Goal: Task Accomplishment & Management: Complete application form

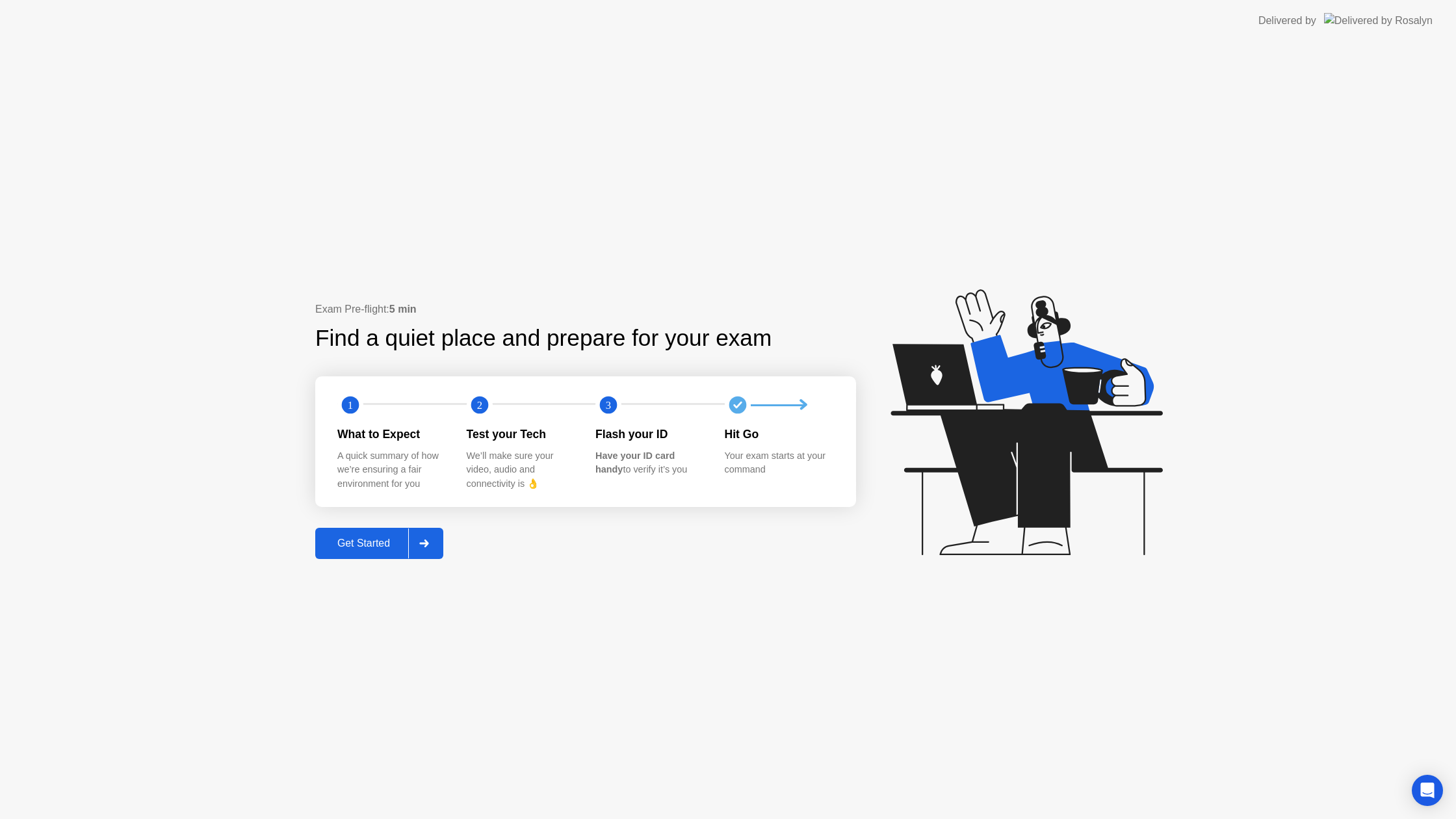
click at [368, 539] on div "Get Started" at bounding box center [364, 543] width 89 height 12
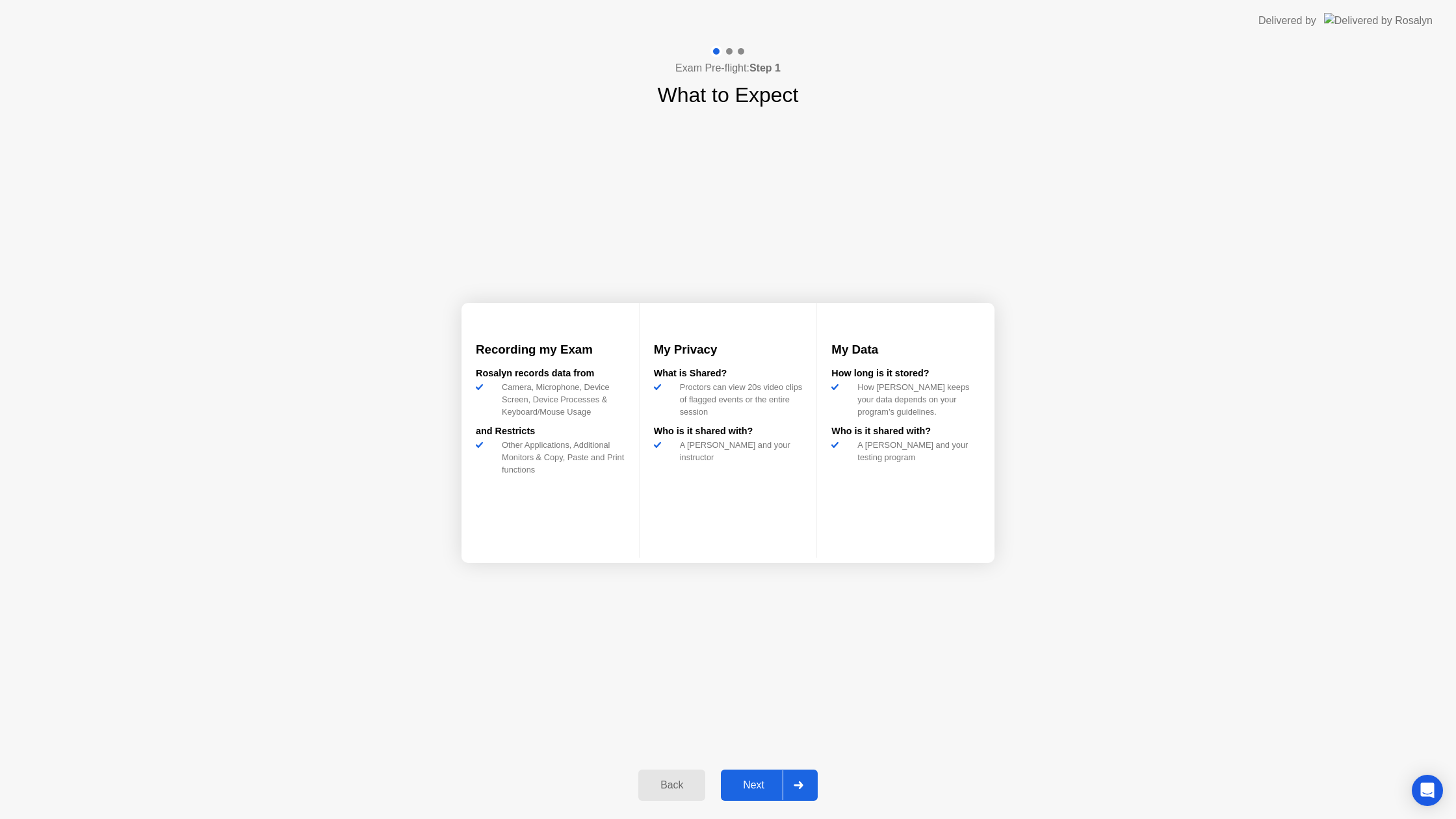
click at [752, 788] on div "Next" at bounding box center [754, 785] width 58 height 12
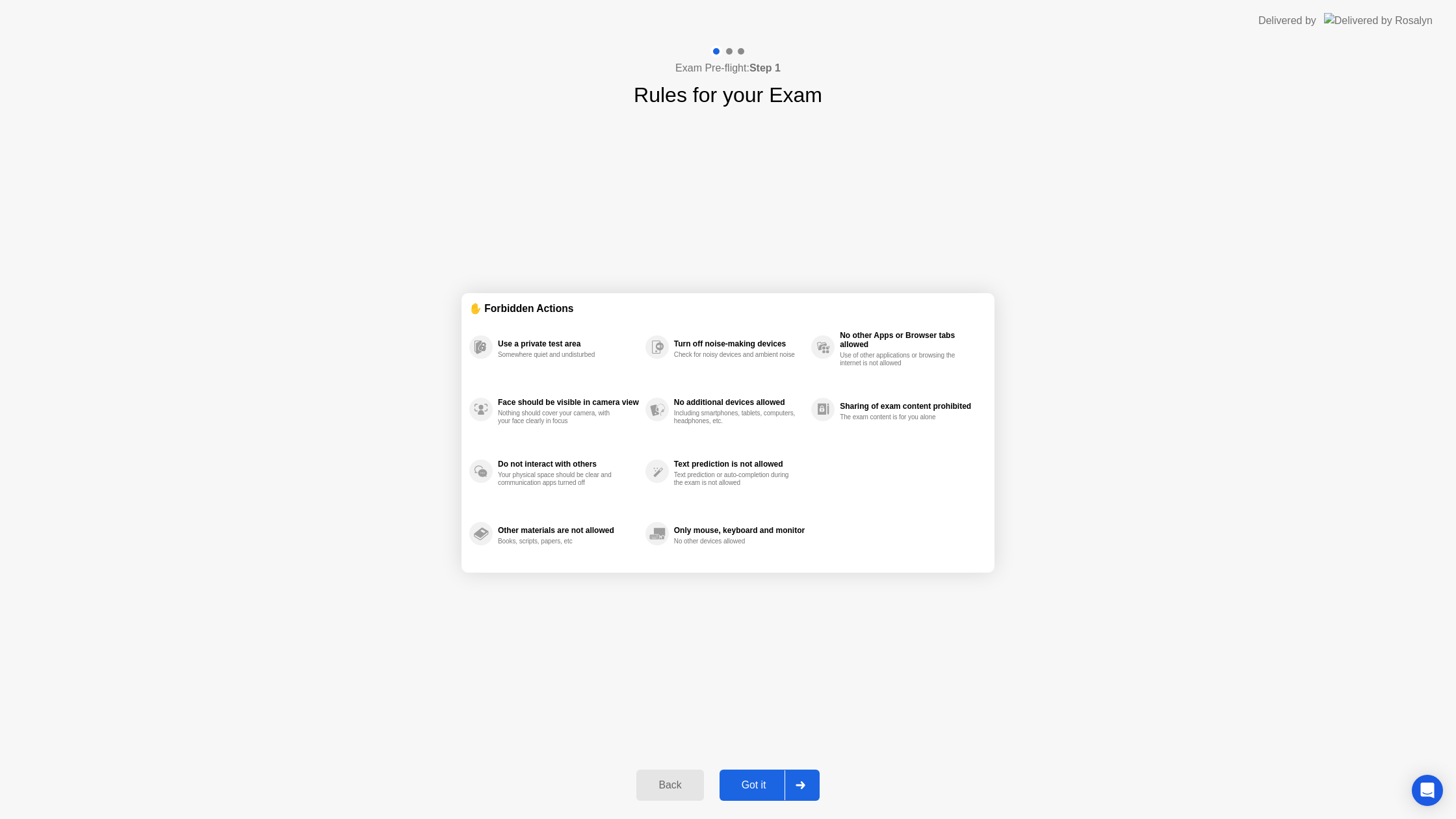
click at [749, 779] on div "Got it" at bounding box center [754, 785] width 61 height 12
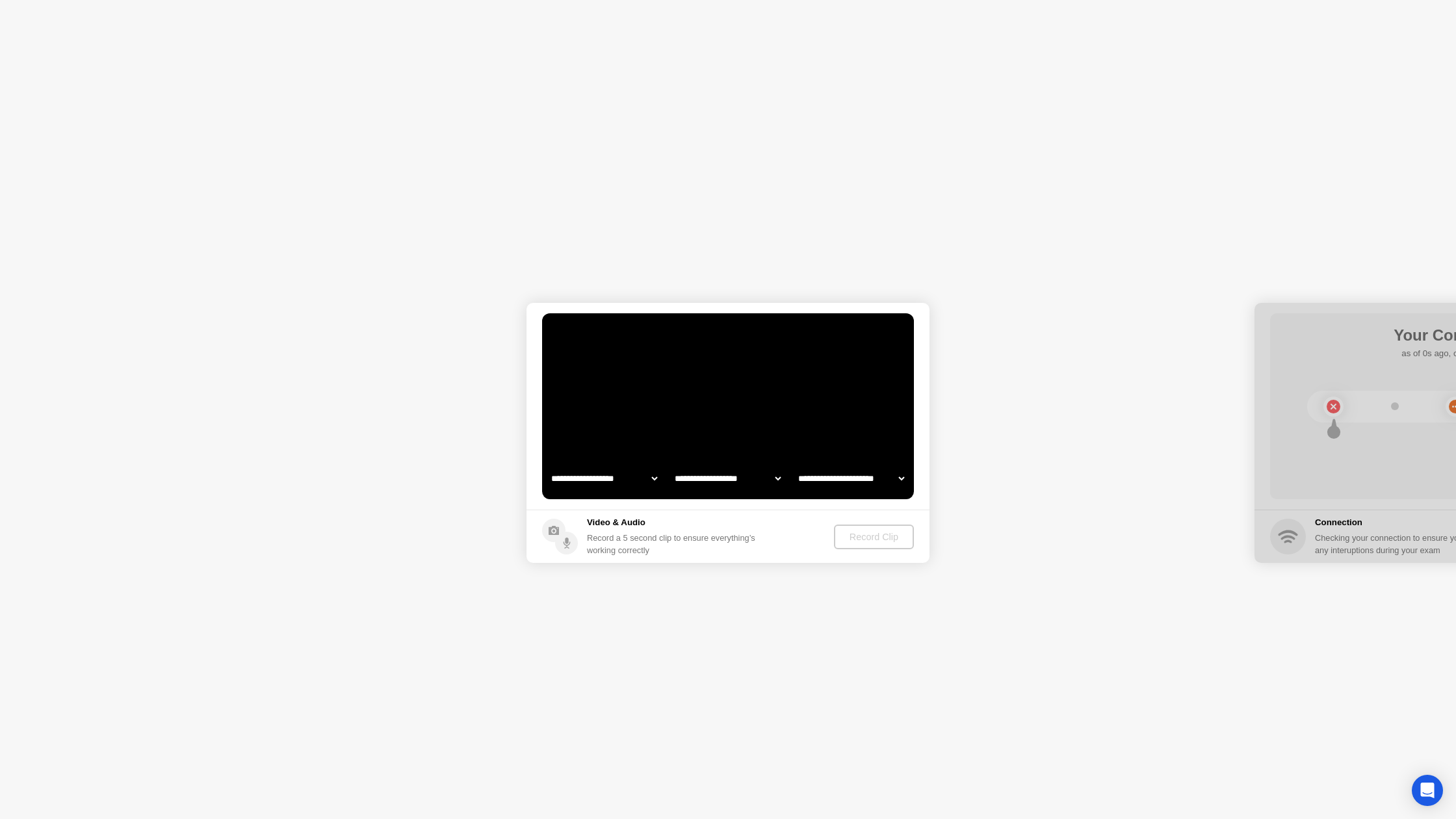
select select "**********"
select select "*******"
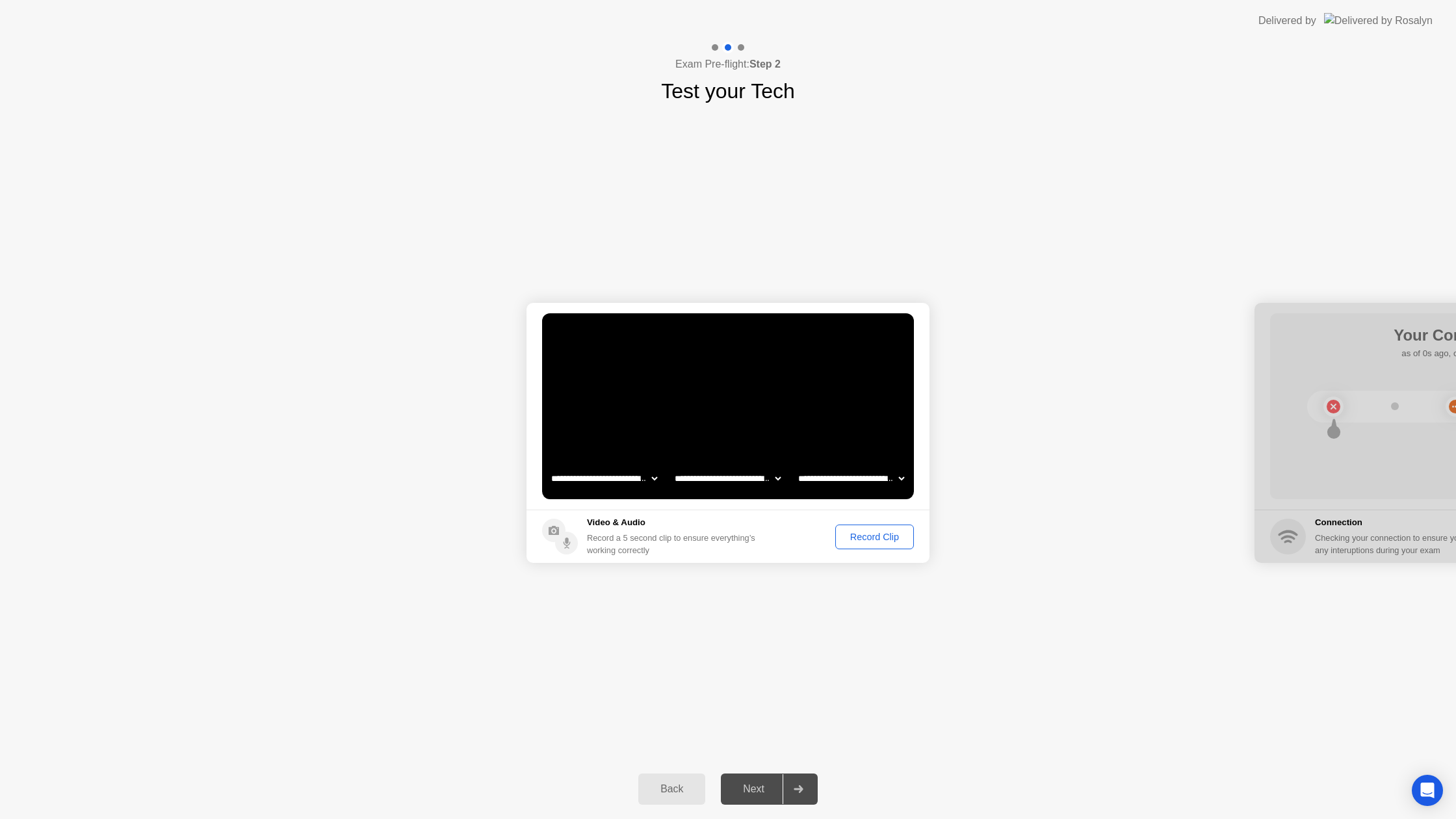
click at [889, 528] on button "Record Clip" at bounding box center [875, 537] width 78 height 25
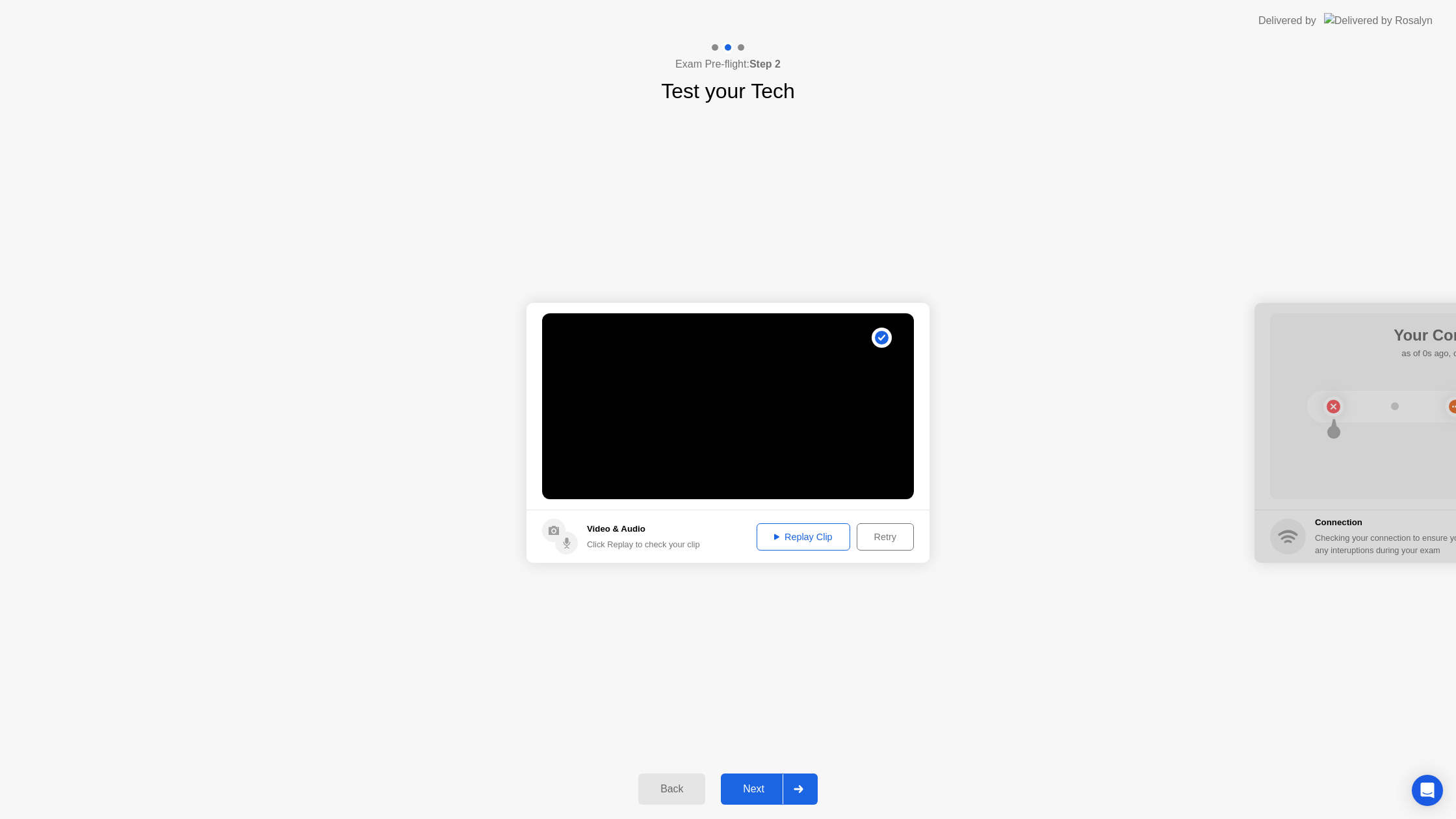
click at [745, 787] on div "Next" at bounding box center [754, 788] width 58 height 12
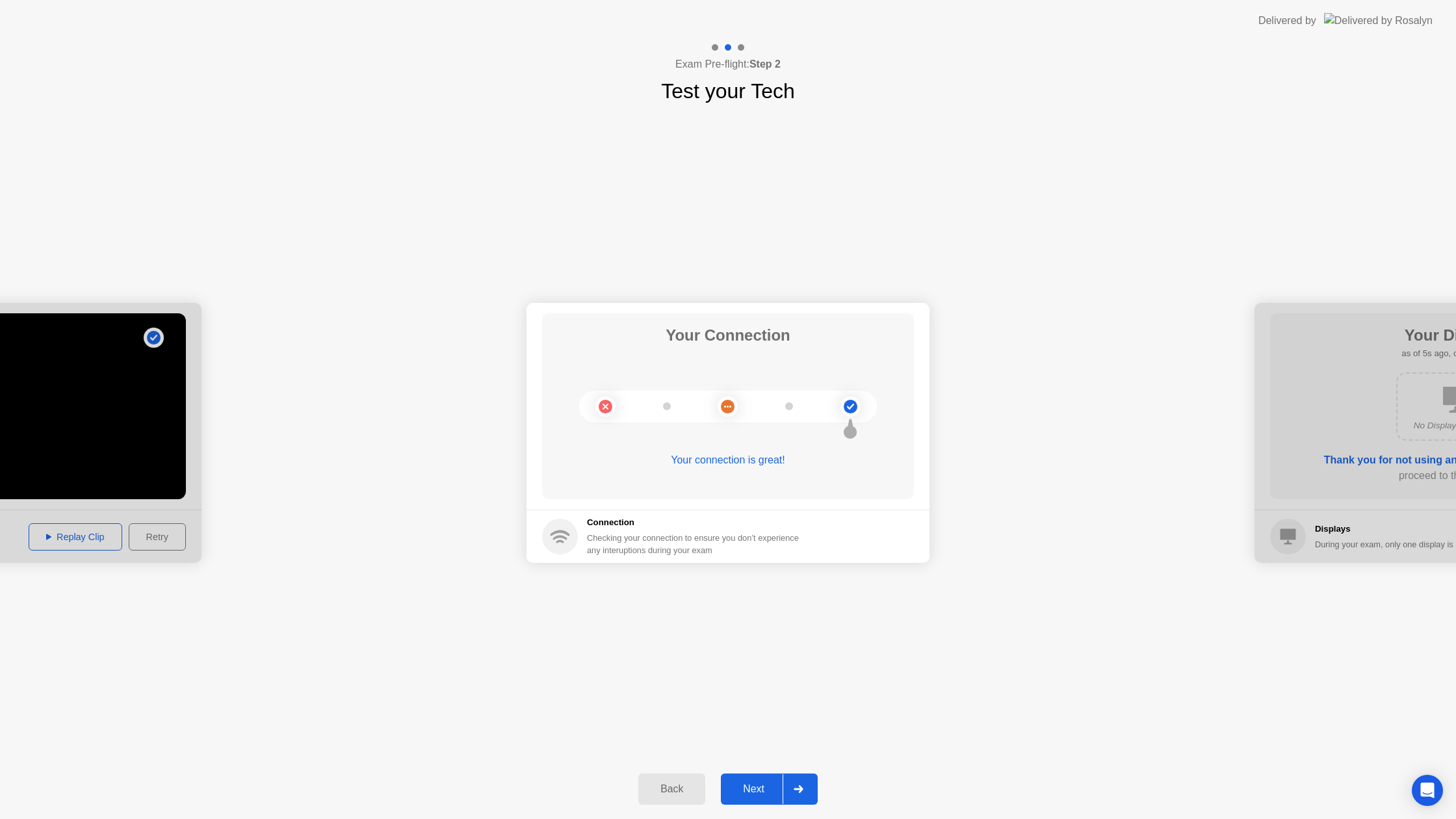
click at [749, 783] on div "Next" at bounding box center [754, 788] width 58 height 12
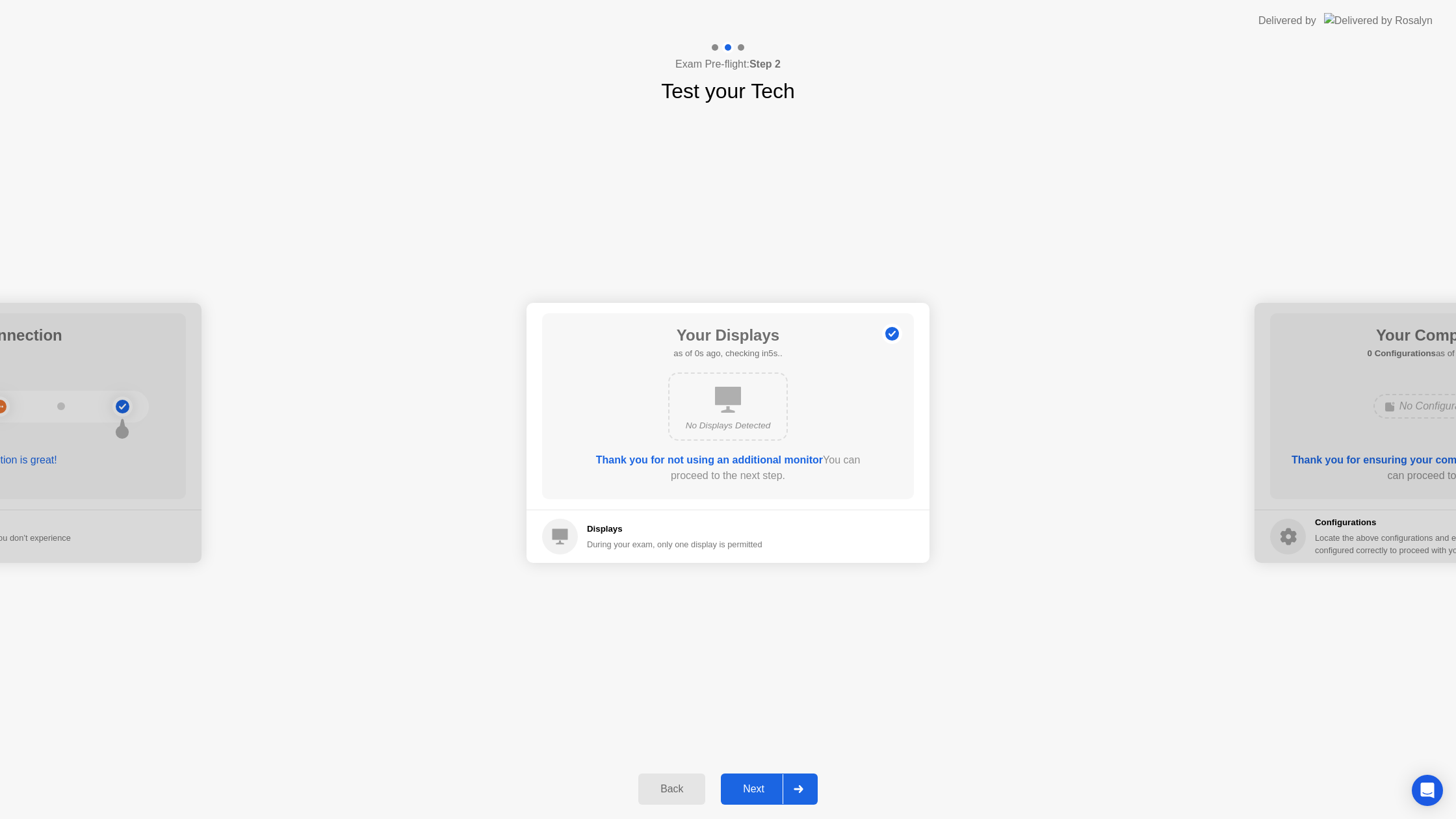
click at [749, 783] on div "Next" at bounding box center [754, 788] width 58 height 12
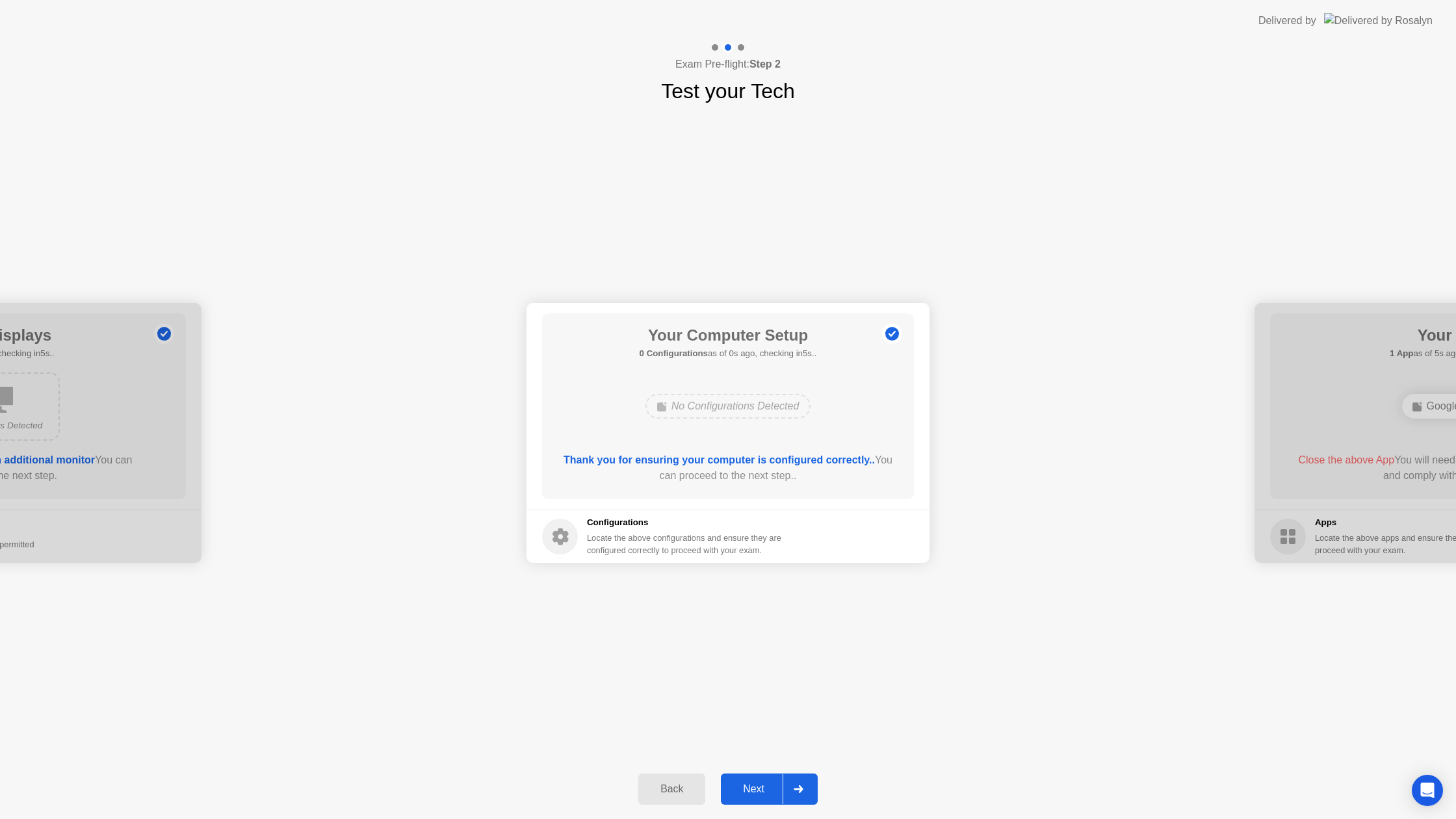
click at [749, 783] on div "Next" at bounding box center [754, 788] width 58 height 12
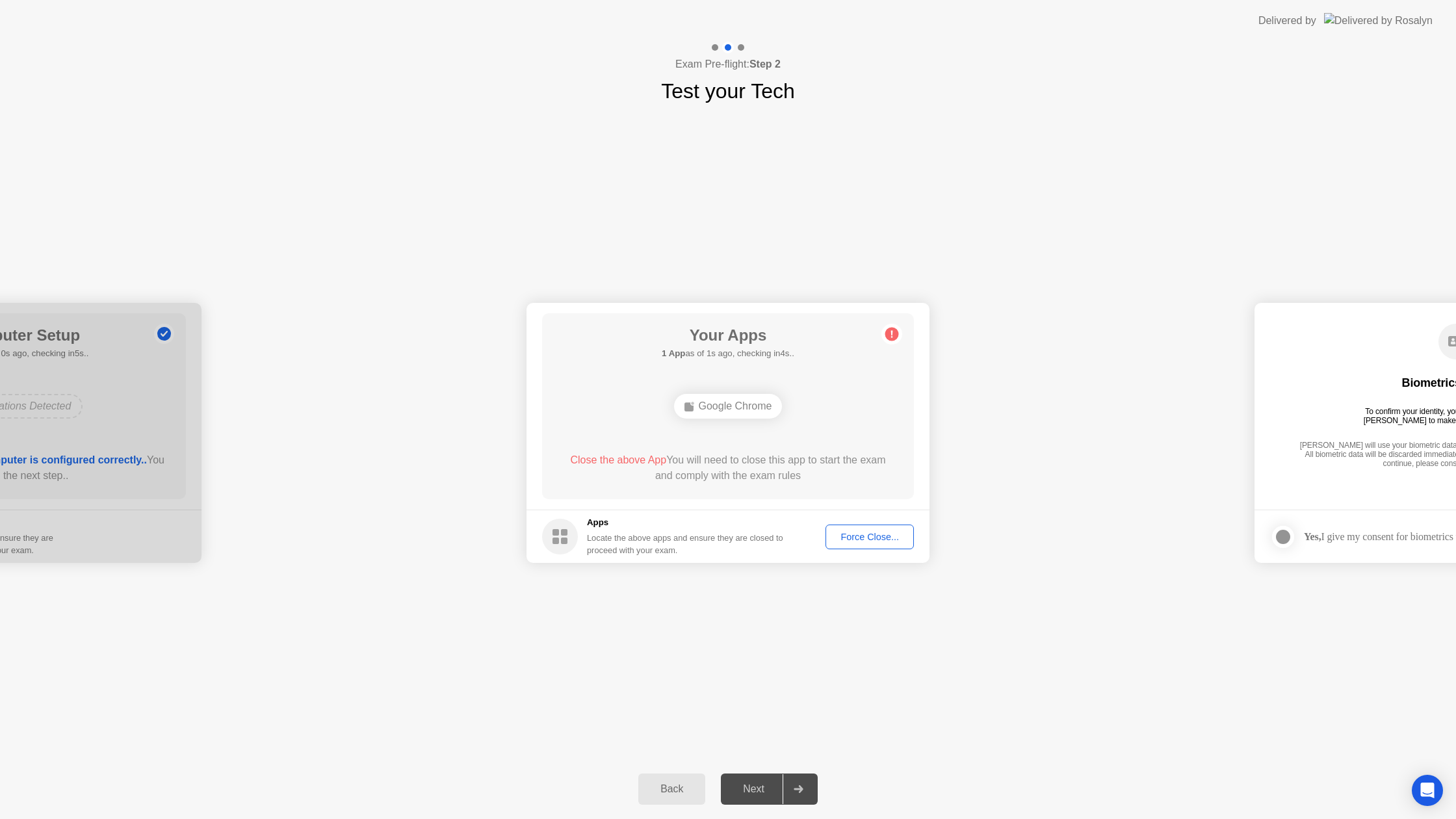
click at [851, 541] on div "Force Close..." at bounding box center [869, 536] width 79 height 10
click at [755, 784] on div "Next" at bounding box center [754, 788] width 58 height 12
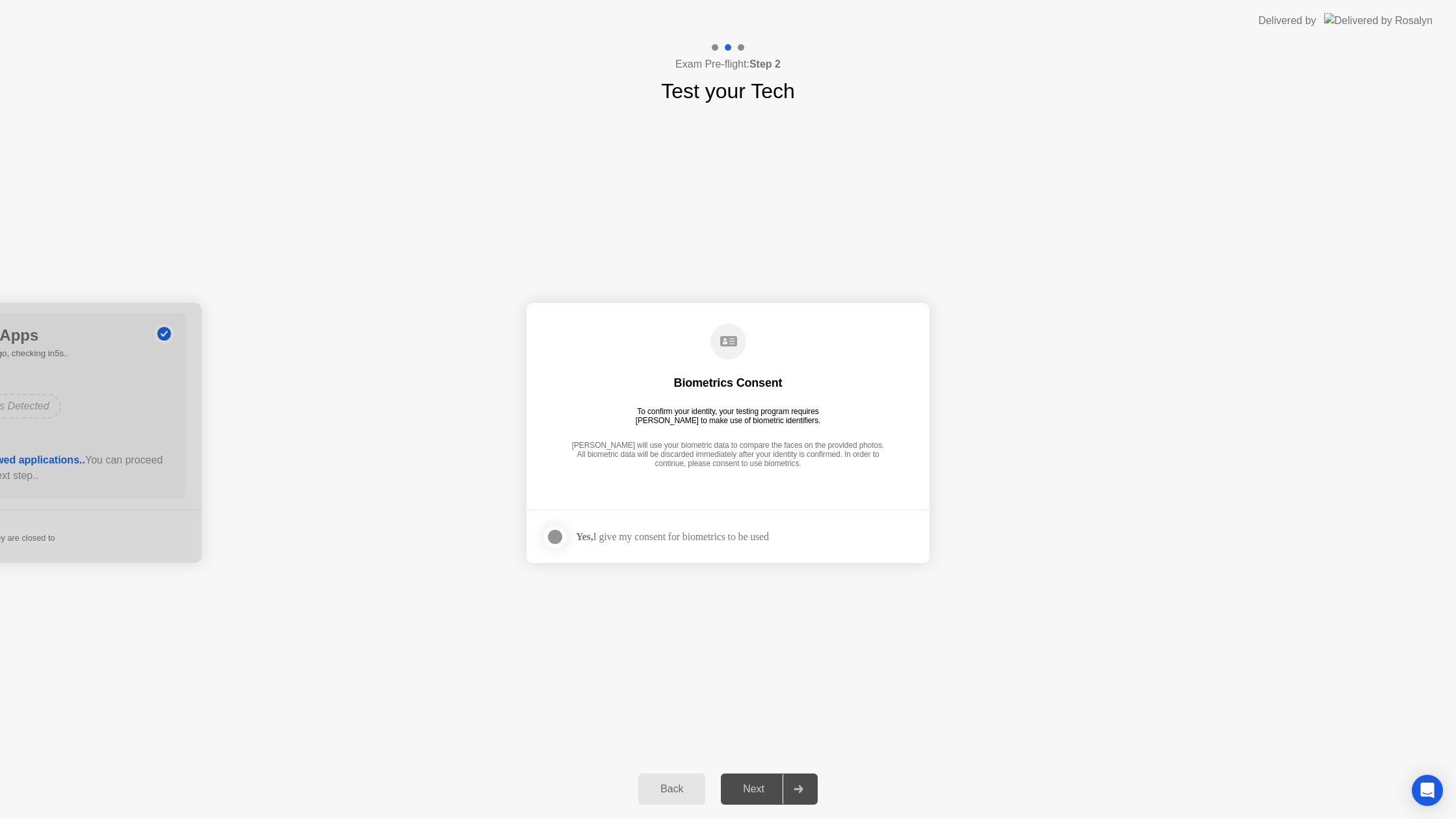
click at [552, 535] on div at bounding box center [555, 537] width 16 height 16
click at [766, 786] on div "Next" at bounding box center [754, 788] width 58 height 12
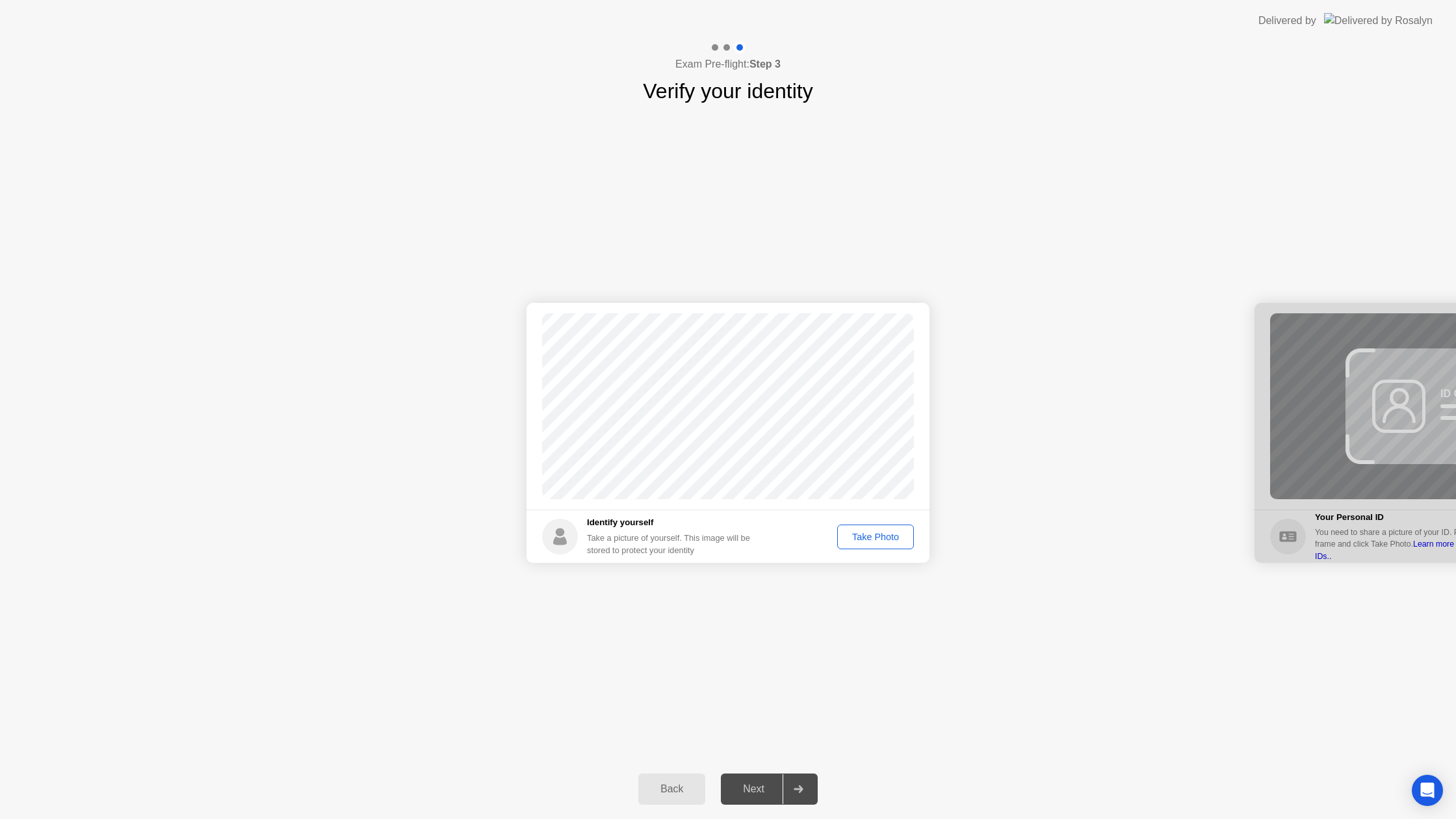
click at [868, 542] on div "Take Photo" at bounding box center [875, 536] width 67 height 10
click at [741, 803] on button "Next" at bounding box center [770, 789] width 97 height 31
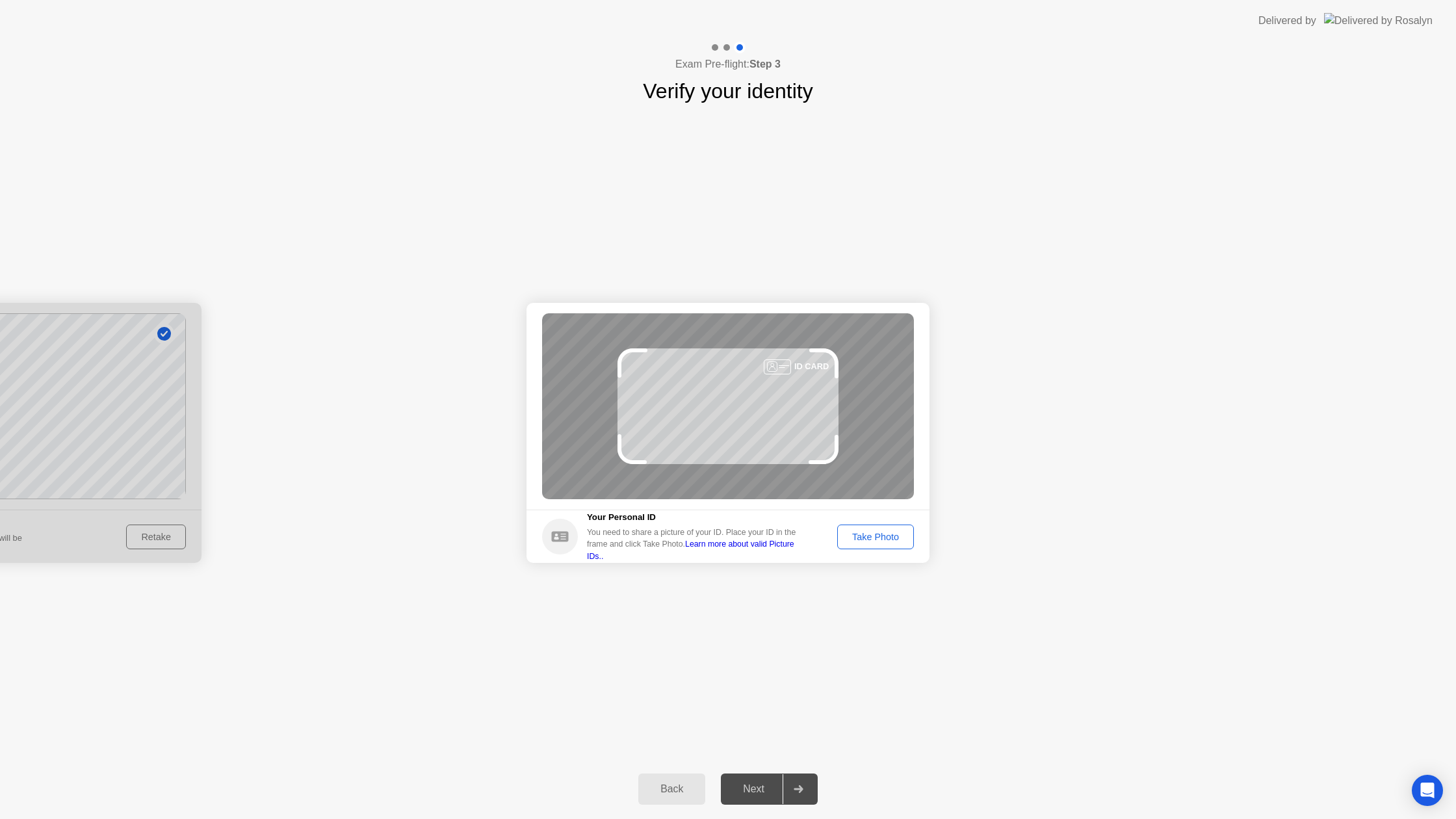
click at [897, 547] on button "Take Photo" at bounding box center [875, 537] width 77 height 25
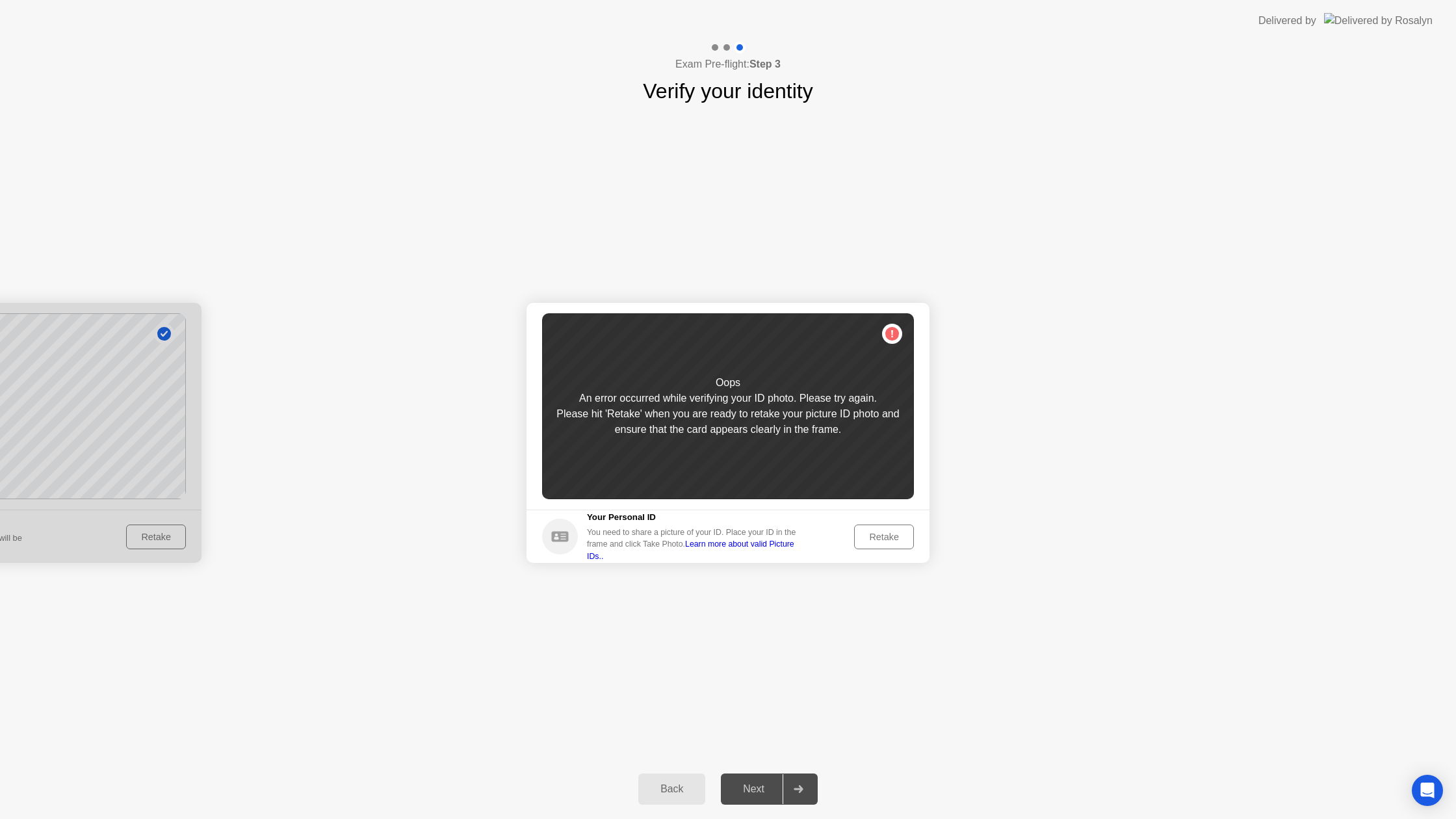
click at [897, 542] on div "Retake" at bounding box center [884, 536] width 51 height 10
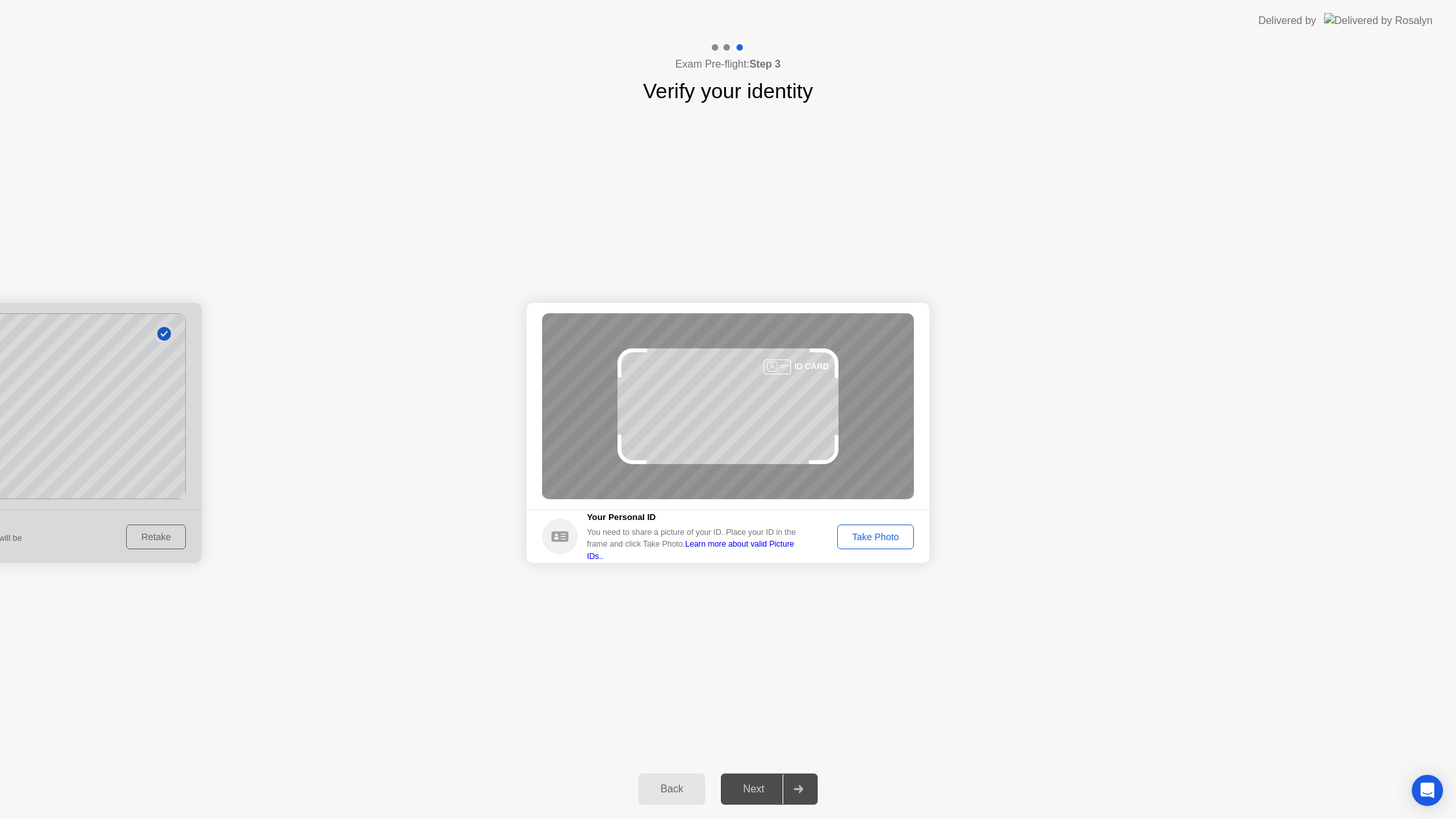
click at [897, 542] on div "Take Photo" at bounding box center [875, 536] width 67 height 10
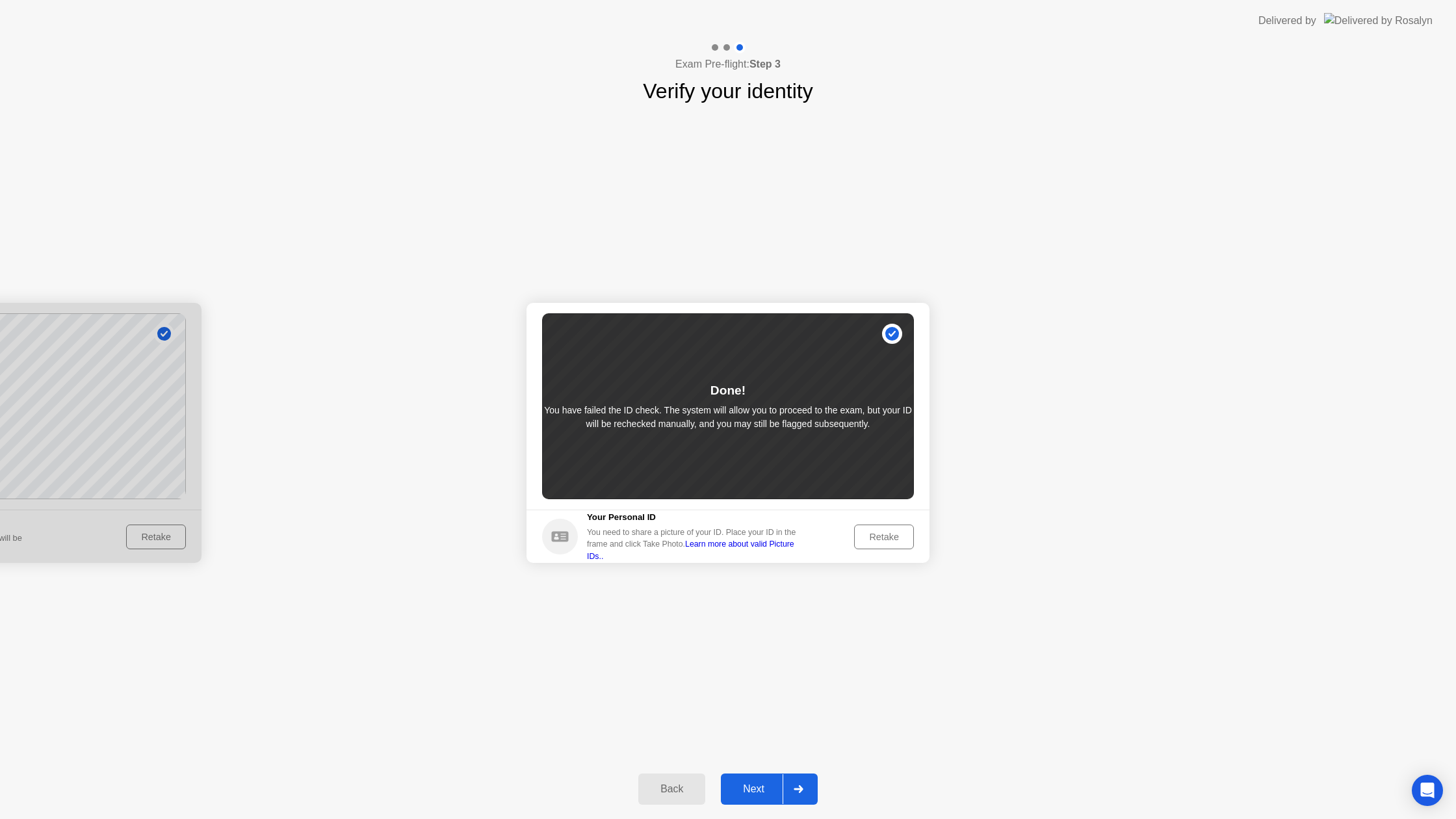
click at [757, 784] on div "Next" at bounding box center [754, 788] width 58 height 12
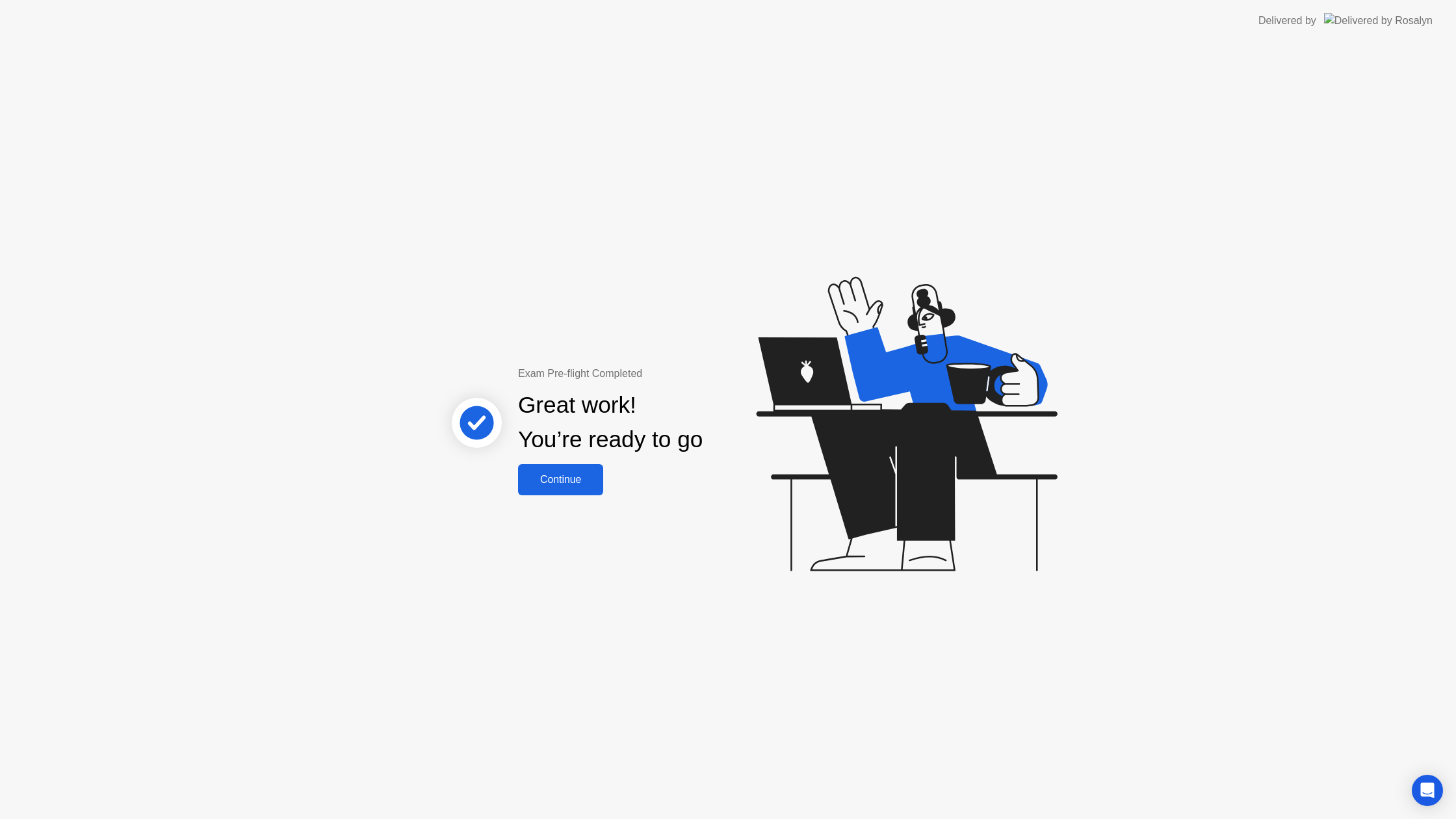
click at [560, 488] on button "Continue" at bounding box center [560, 480] width 85 height 31
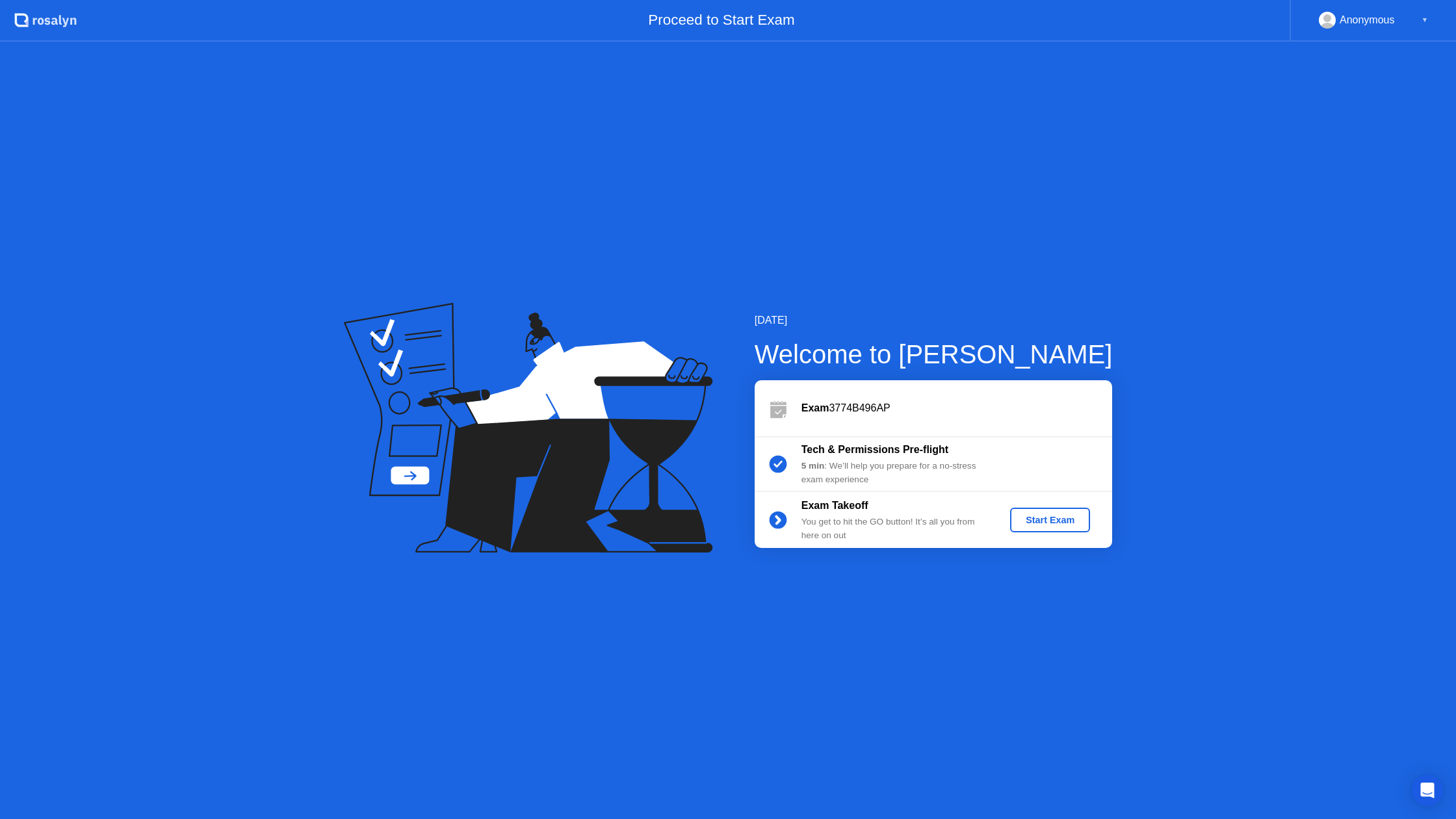
click at [1051, 517] on div "Start Exam" at bounding box center [1050, 520] width 70 height 10
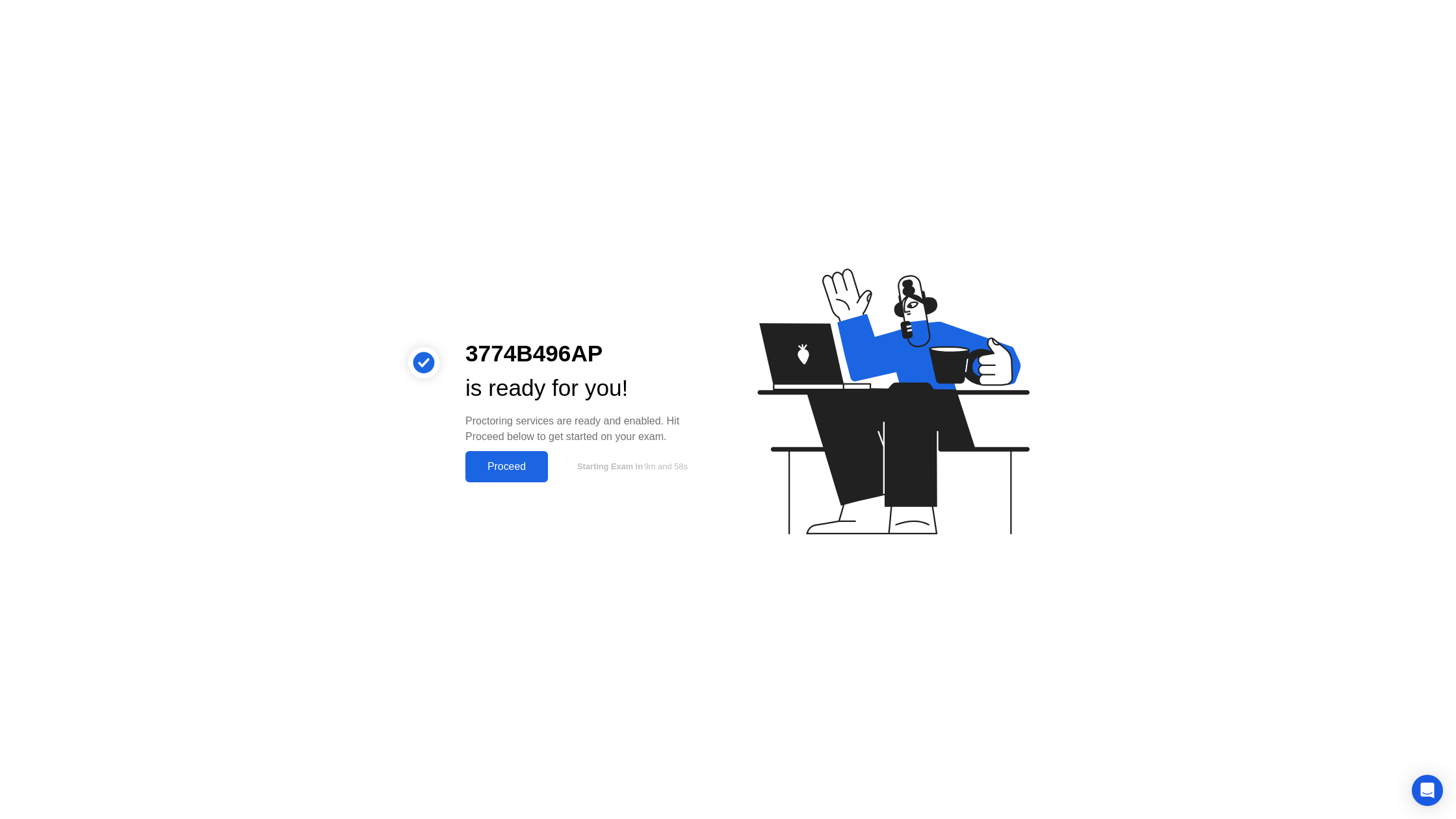
click at [535, 473] on div "Proceed" at bounding box center [506, 466] width 74 height 12
